Goal: Check status: Check status

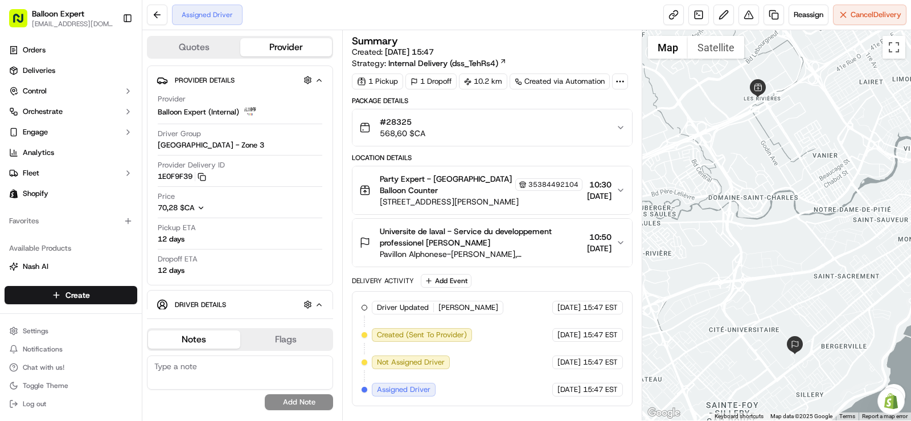
click at [477, 14] on div "Assigned Driver Reassign Cancel Delivery" at bounding box center [526, 15] width 769 height 30
click at [404, 122] on span "#28325" at bounding box center [403, 121] width 46 height 11
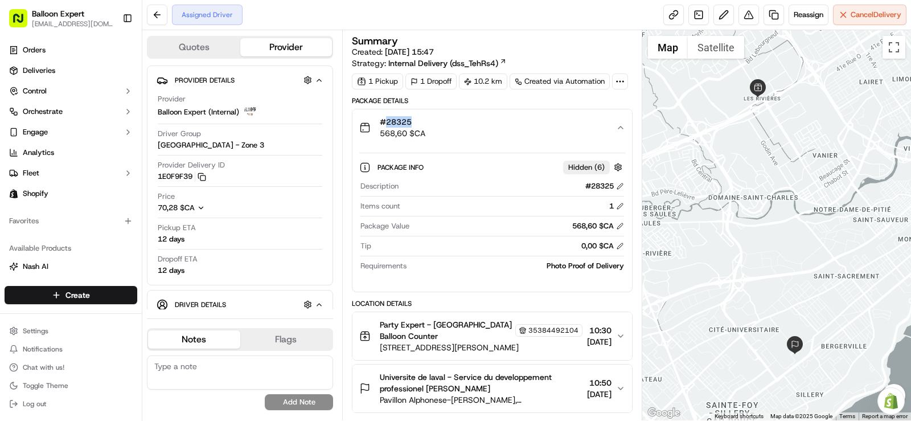
click at [404, 122] on span "#28325" at bounding box center [403, 121] width 46 height 11
copy span "28325"
click at [88, 48] on link "Orders" at bounding box center [71, 50] width 133 height 18
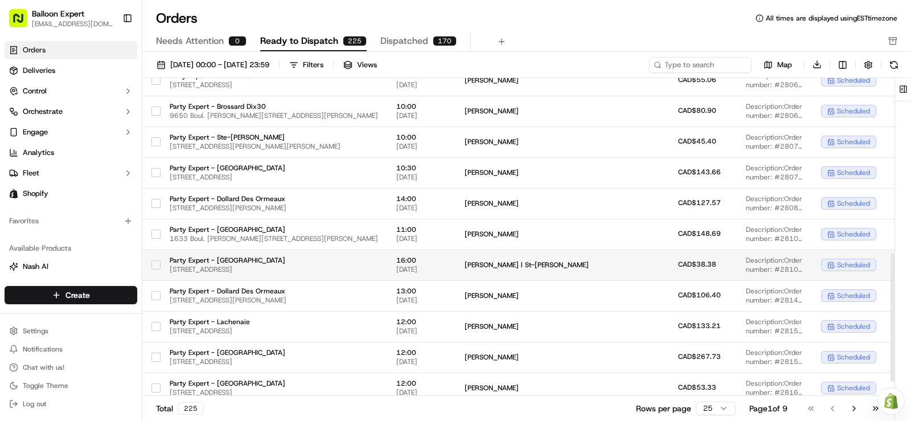
scroll to position [473, 0]
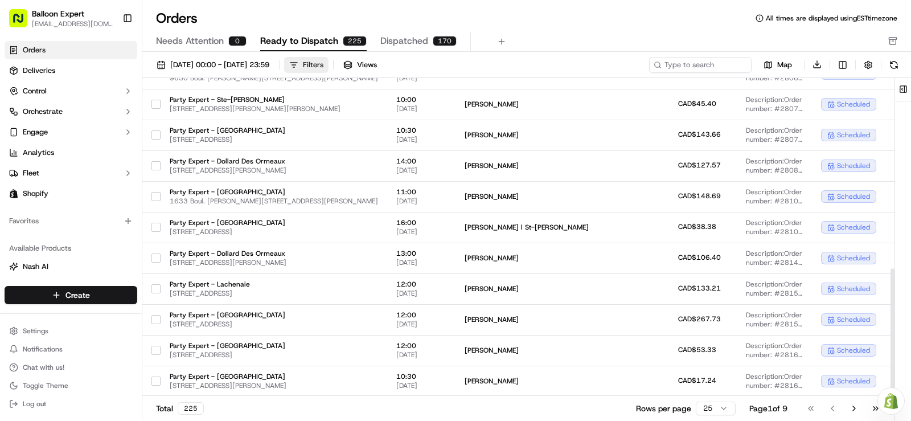
click at [329, 63] on button "Filters" at bounding box center [306, 65] width 44 height 16
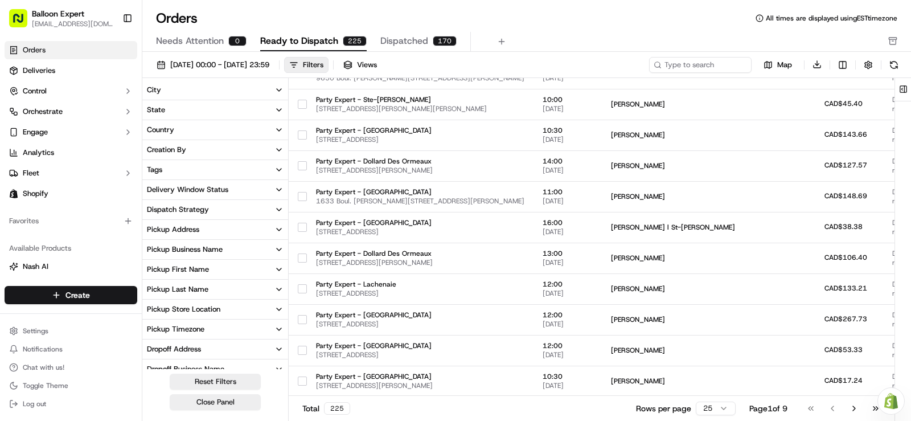
click at [275, 302] on button "Pickup Store Location" at bounding box center [215, 309] width 146 height 19
click at [154, 363] on button "Party Expert - [GEOGRAPHIC_DATA]" at bounding box center [151, 361] width 9 height 9
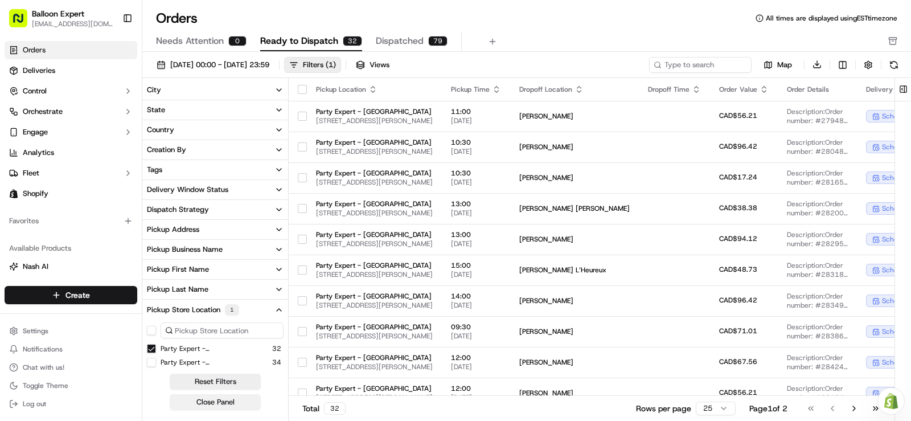
click at [194, 404] on button "Close Panel" at bounding box center [215, 402] width 91 height 16
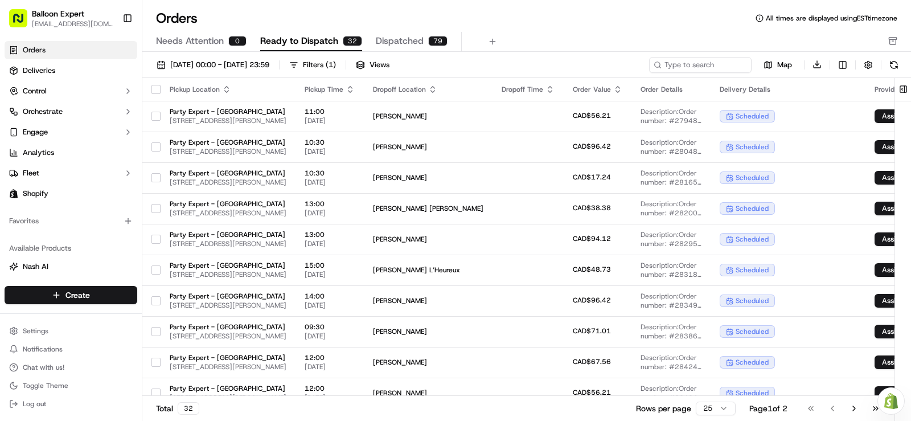
click at [228, 54] on div "[DATE] 00:00 - [DATE] 23:59 Filters ( 1 ) Views Map Download Pickup Location Pi…" at bounding box center [526, 240] width 769 height 377
click at [228, 60] on span "[DATE] 00:00 - [DATE] 23:59" at bounding box center [219, 65] width 99 height 10
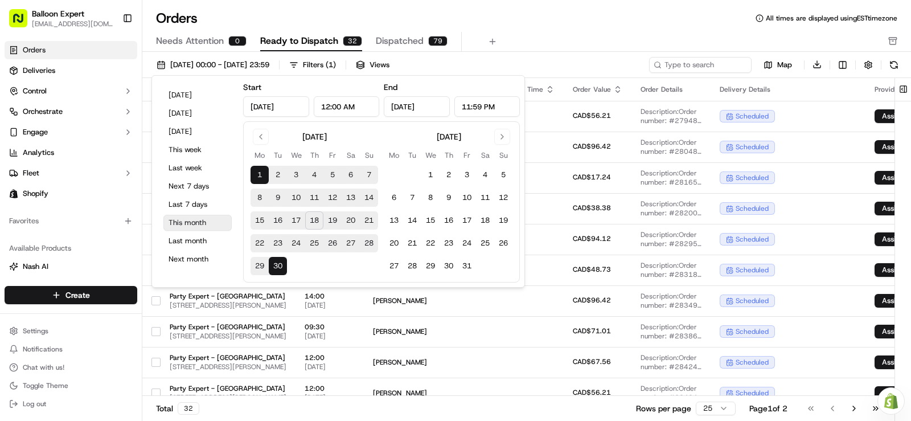
click at [189, 224] on button "This month" at bounding box center [197, 223] width 68 height 16
click at [460, 18] on div "Orders All times are displayed using EST timezone" at bounding box center [526, 18] width 769 height 18
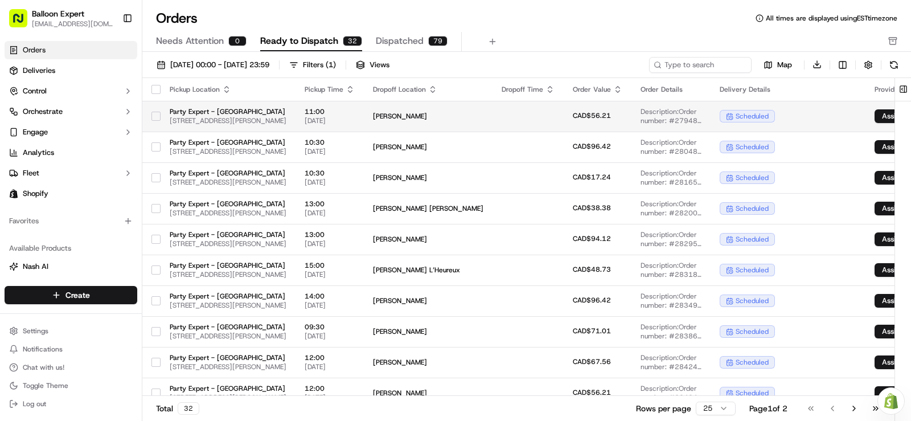
click at [493, 114] on td "[PERSON_NAME]" at bounding box center [428, 116] width 129 height 31
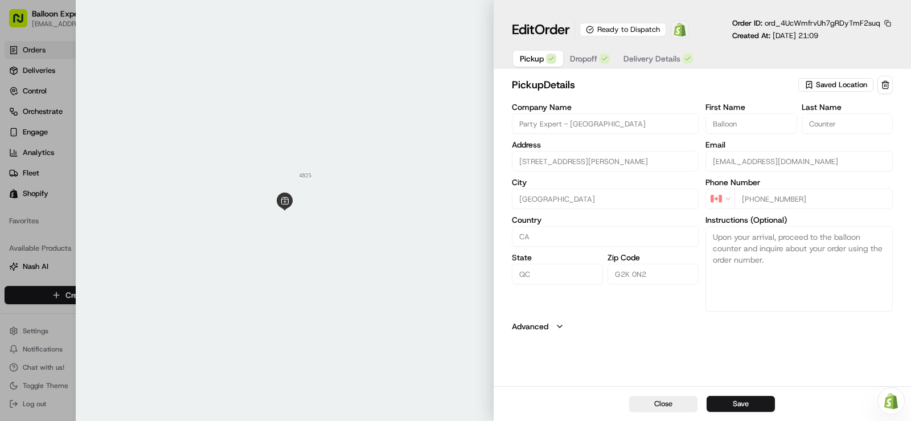
click at [685, 34] on img at bounding box center [680, 30] width 14 height 14
